Goal: Task Accomplishment & Management: Use online tool/utility

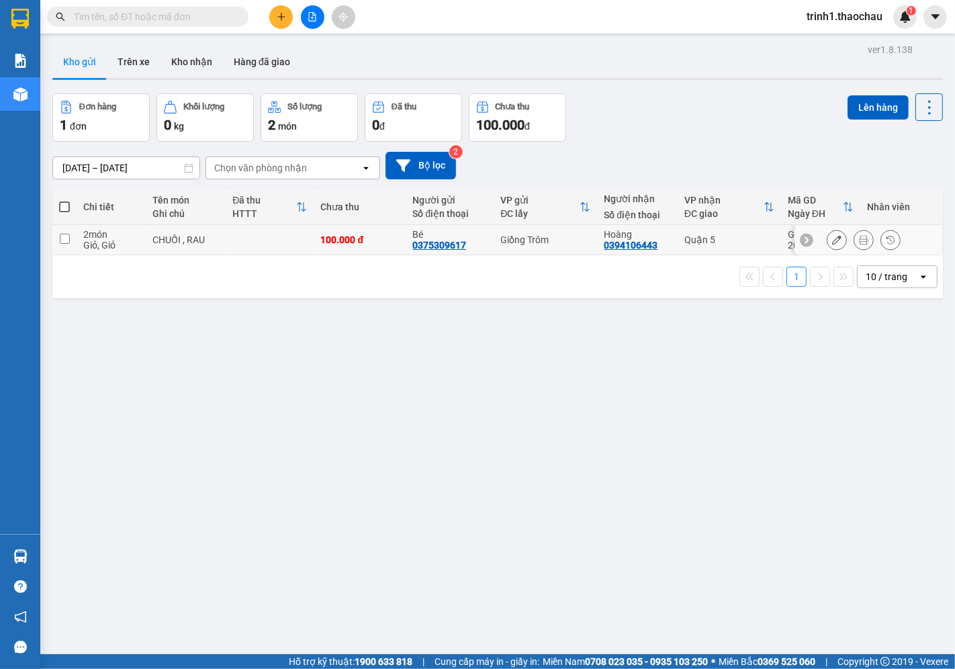
click at [131, 245] on div "Giỏ, Giỏ" at bounding box center [111, 245] width 56 height 11
checkbox input "true"
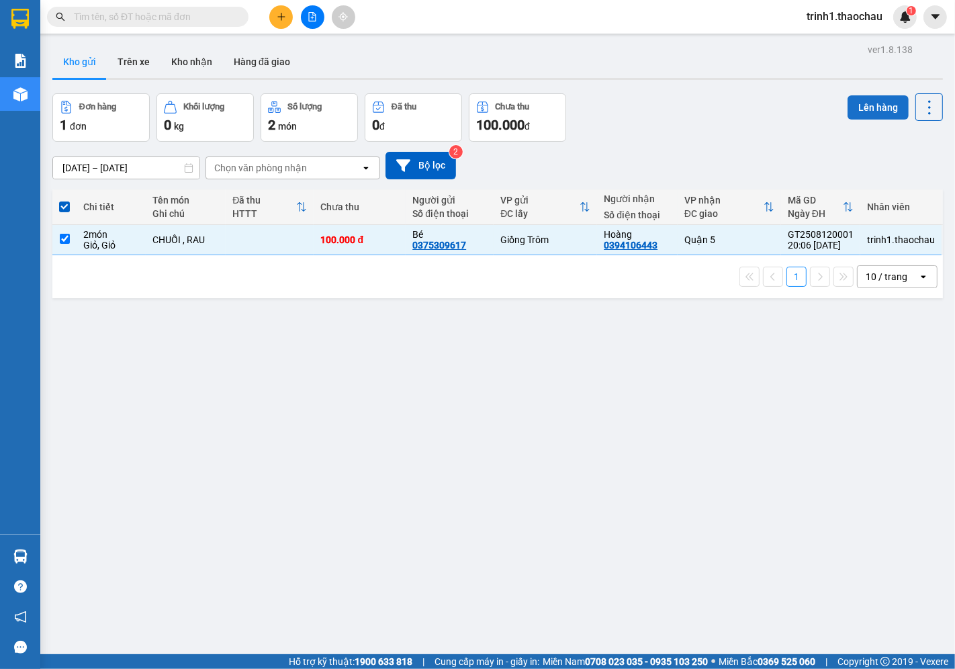
click at [854, 106] on button "Lên hàng" at bounding box center [877, 107] width 61 height 24
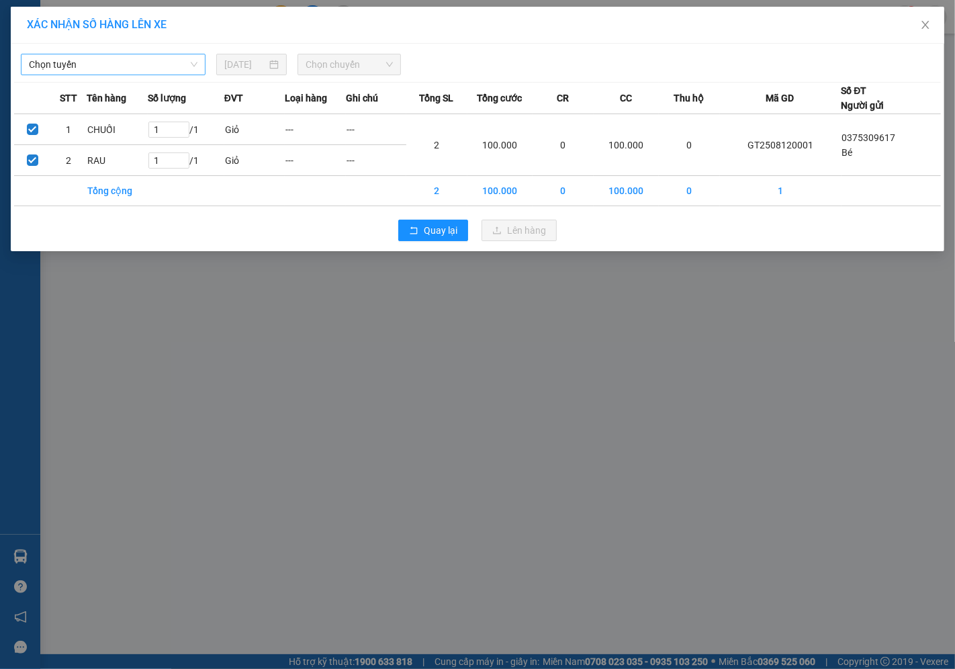
click at [142, 59] on span "Chọn tuyến" at bounding box center [113, 64] width 169 height 20
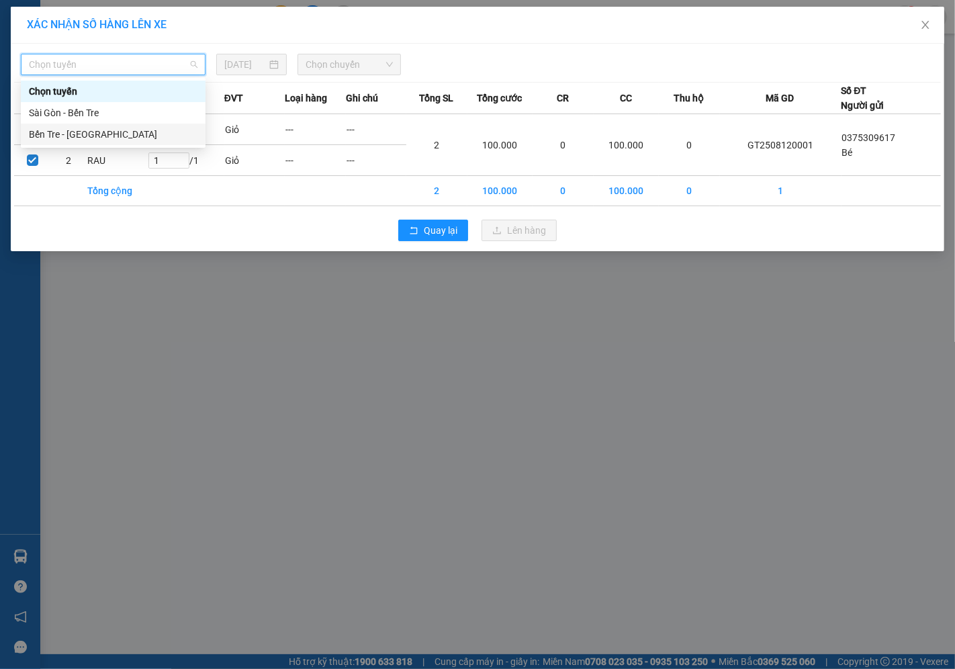
click at [101, 134] on div "Bến Tre - [GEOGRAPHIC_DATA]" at bounding box center [113, 134] width 169 height 15
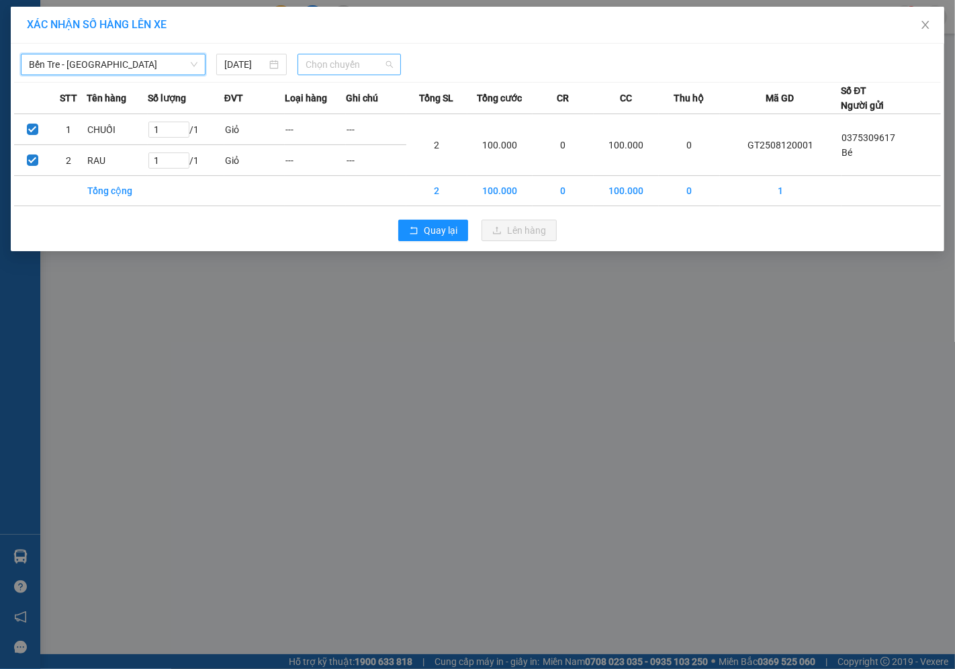
click at [324, 66] on span "Chọn chuyến" at bounding box center [348, 64] width 87 height 20
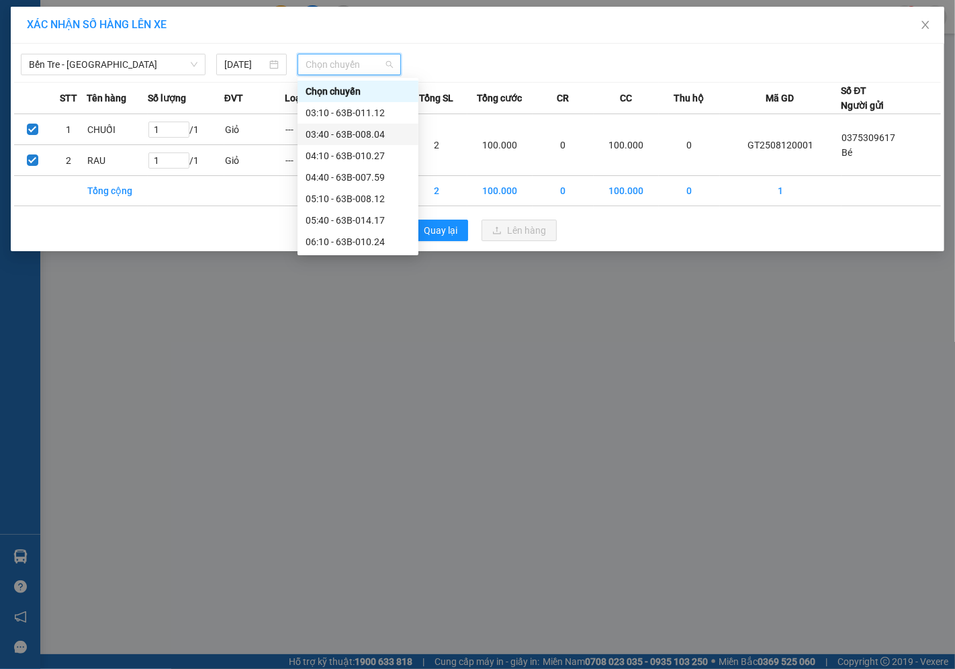
click at [352, 128] on div "03:40 - 63B-008.04" at bounding box center [357, 134] width 105 height 15
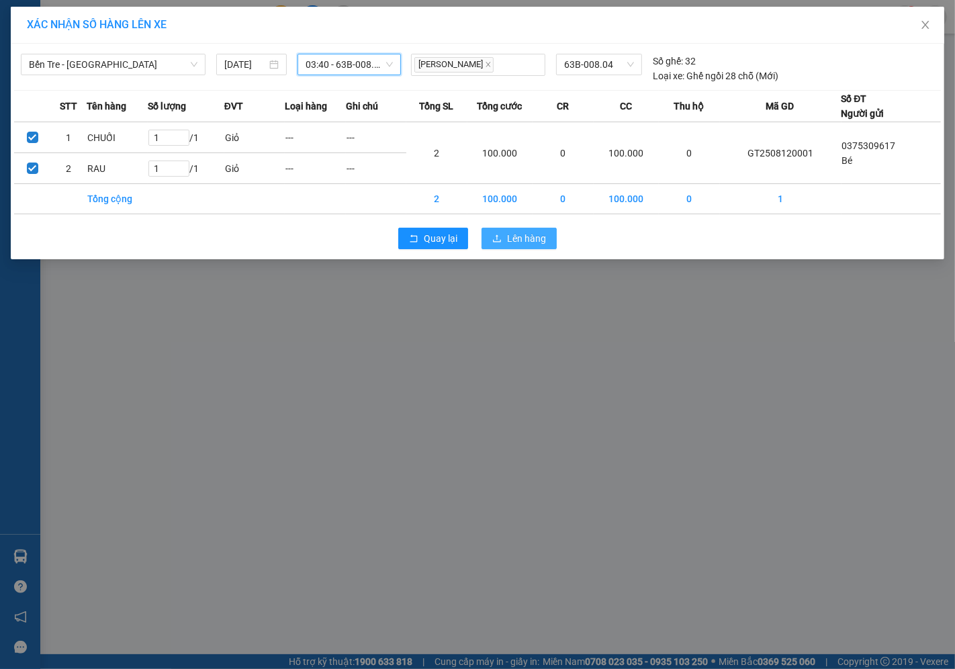
click at [512, 244] on span "Lên hàng" at bounding box center [526, 238] width 39 height 15
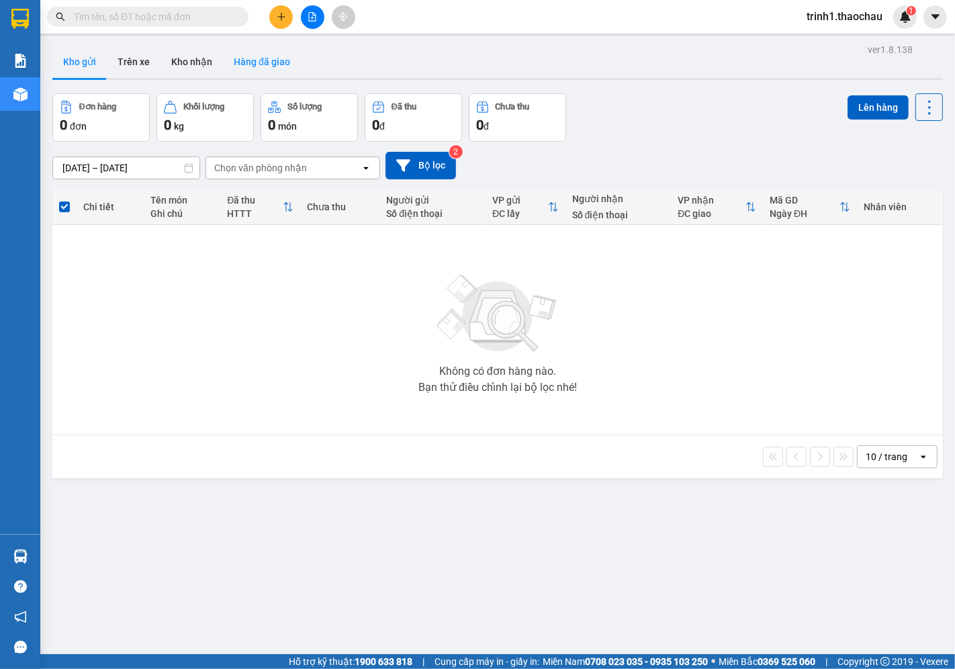
click at [267, 69] on button "Hàng đã giao" at bounding box center [262, 62] width 78 height 32
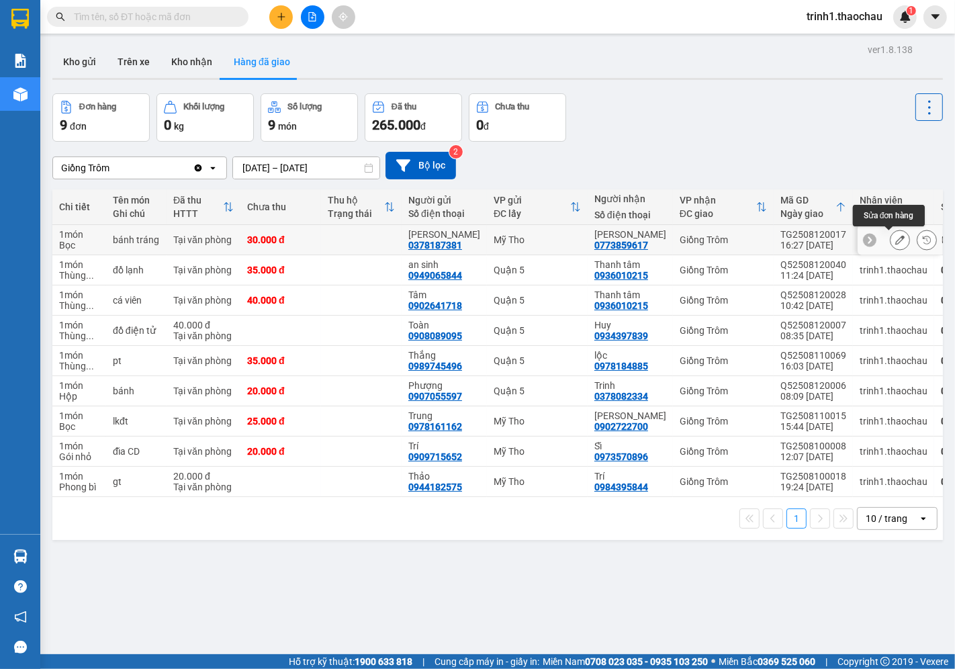
click at [890, 240] on button at bounding box center [899, 239] width 19 height 23
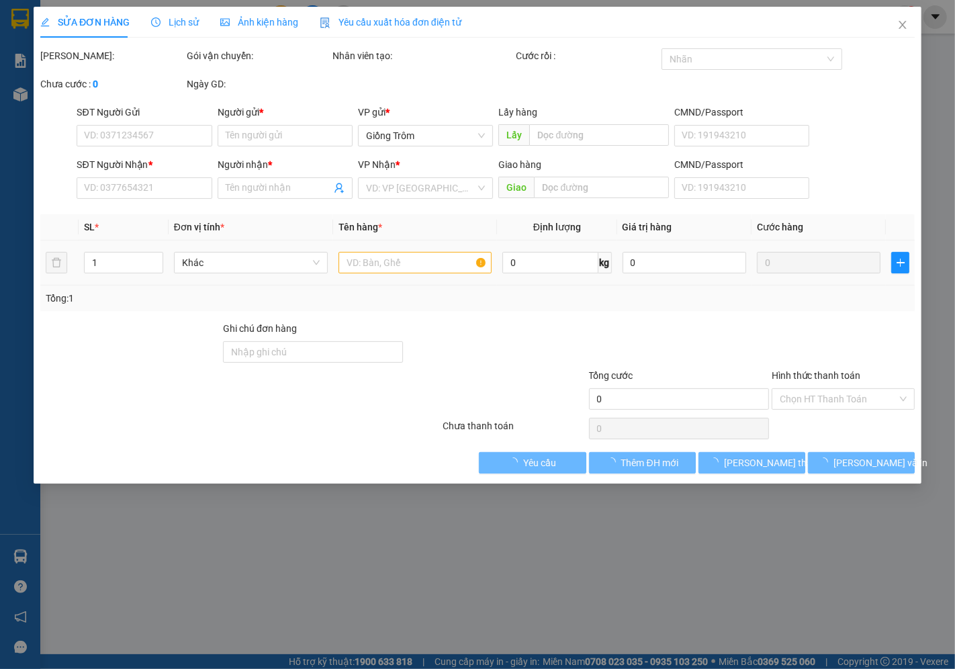
type input "0378187381"
type input "[PERSON_NAME]"
type input "0773859617"
type input "[PERSON_NAME]"
type input "30.000"
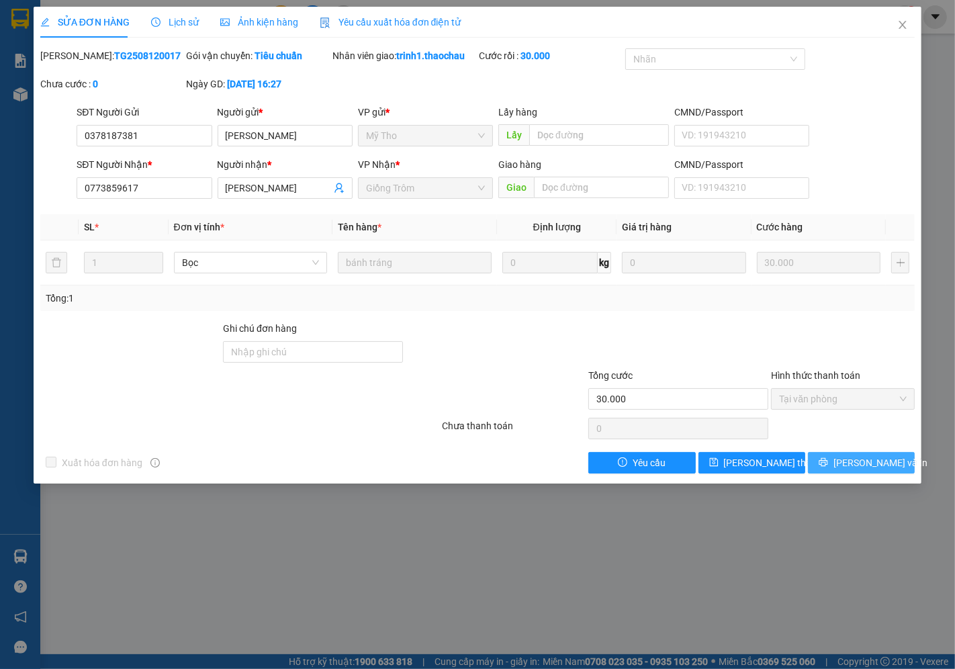
click at [847, 458] on button "[PERSON_NAME] và In" at bounding box center [861, 462] width 107 height 21
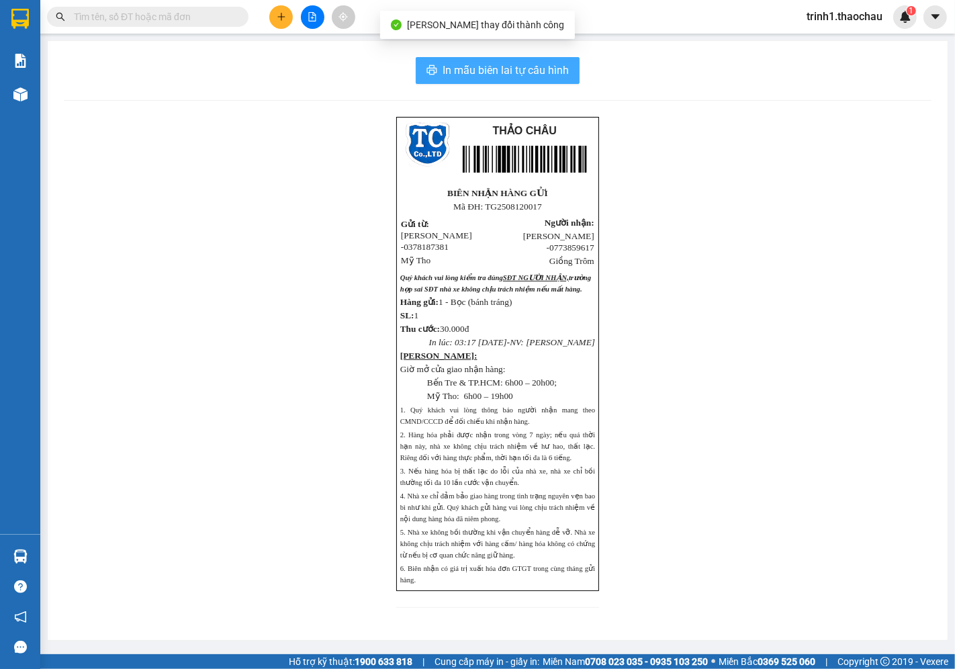
click at [555, 65] on span "In mẫu biên lai tự cấu hình" at bounding box center [505, 70] width 126 height 17
